Goal: Register for event/course

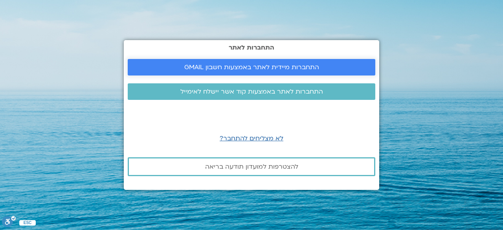
click at [255, 62] on link "התחברות מיידית לאתר באמצעות חשבון GMAIL" at bounding box center [252, 67] width 248 height 17
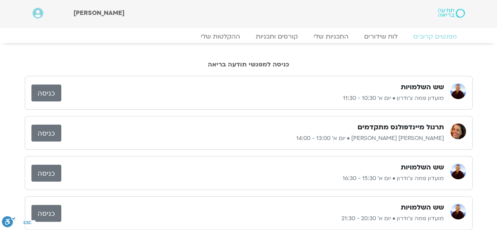
click at [174, 214] on p "מועדון פמה צ'ודרון • יום א׳ 20:30 - 21:30" at bounding box center [252, 218] width 383 height 9
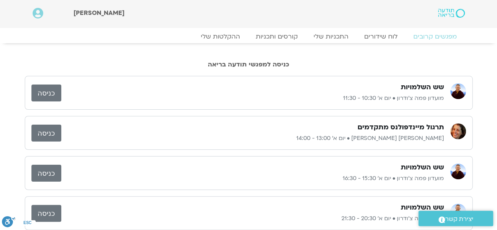
click at [51, 89] on link "כניסה" at bounding box center [46, 93] width 30 height 17
